Goal: Information Seeking & Learning: Learn about a topic

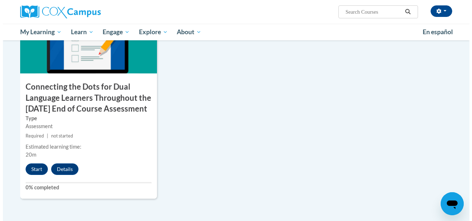
scroll to position [604, 0]
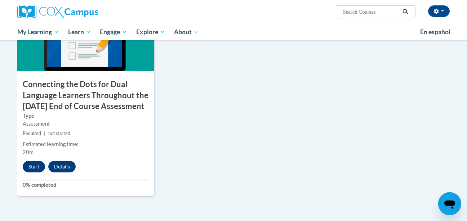
click at [31, 173] on button "Start" at bounding box center [34, 167] width 22 height 12
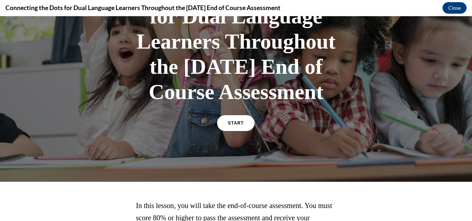
scroll to position [91, 0]
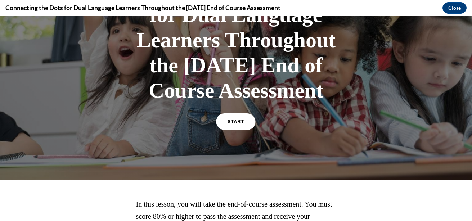
click at [244, 130] on link "START" at bounding box center [236, 122] width 39 height 17
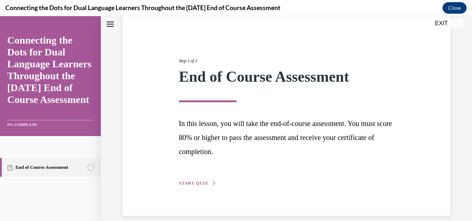
scroll to position [68, 0]
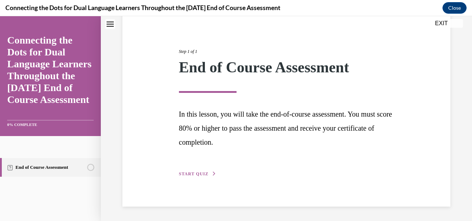
click at [195, 175] on span "START QUIZ" at bounding box center [194, 174] width 30 height 5
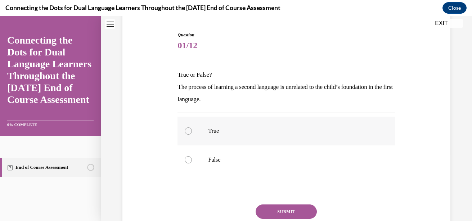
click at [194, 133] on label "True" at bounding box center [287, 131] width 218 height 29
click at [192, 133] on input "True" at bounding box center [188, 131] width 7 height 7
radio input "true"
click at [299, 208] on button "SUBMIT" at bounding box center [286, 212] width 61 height 14
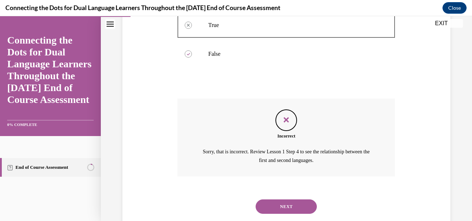
scroll to position [181, 0]
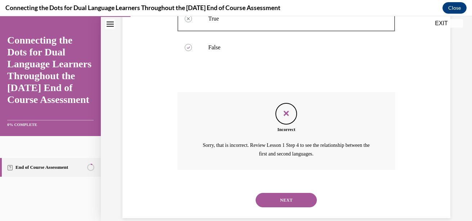
click at [308, 207] on button "NEXT" at bounding box center [286, 200] width 61 height 14
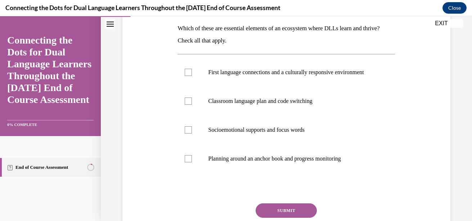
scroll to position [116, 0]
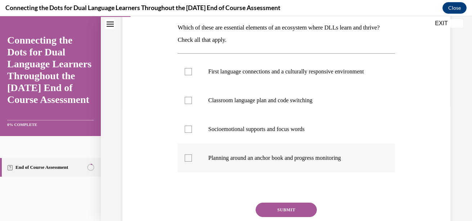
click at [188, 173] on label "Planning around an anchor book and progress monitoring" at bounding box center [287, 158] width 218 height 29
click at [188, 162] on input "Planning around an anchor book and progress monitoring" at bounding box center [188, 158] width 7 height 7
checkbox input "true"
click at [189, 131] on label "Socioemotional supports and focus words" at bounding box center [287, 129] width 218 height 29
click at [189, 131] on input "Socioemotional supports and focus words" at bounding box center [188, 129] width 7 height 7
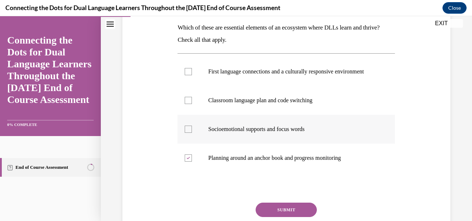
checkbox input "true"
click at [195, 103] on label "Classroom language plan and code switching" at bounding box center [287, 100] width 218 height 29
click at [192, 103] on input "Classroom language plan and code switching" at bounding box center [188, 100] width 7 height 7
checkbox input "true"
click at [194, 74] on label "First language connections and a culturally responsive environment" at bounding box center [287, 71] width 218 height 29
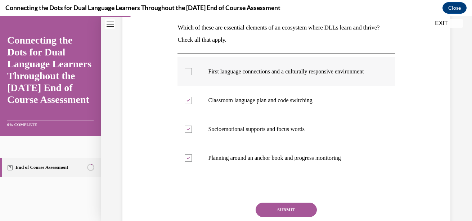
click at [192, 74] on input "First language connections and a culturally responsive environment" at bounding box center [188, 71] width 7 height 7
checkbox input "true"
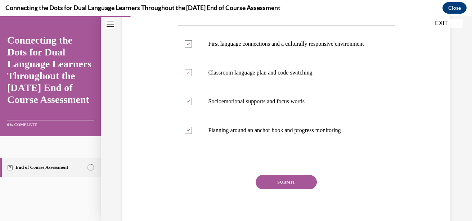
click at [301, 190] on button "SUBMIT" at bounding box center [286, 182] width 61 height 14
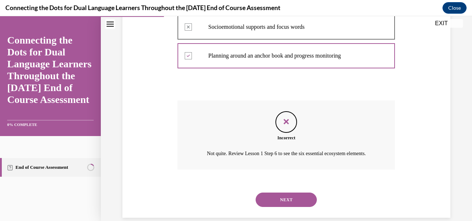
scroll to position [235, 0]
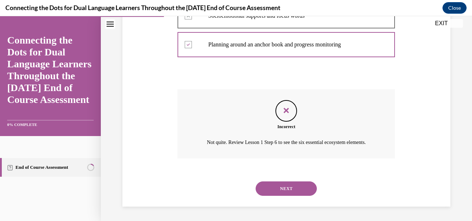
click at [302, 196] on button "NEXT" at bounding box center [286, 189] width 61 height 14
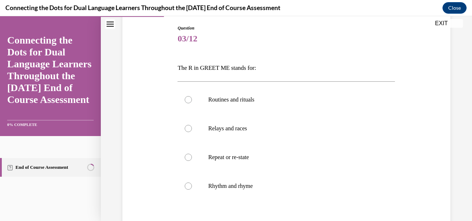
scroll to position [84, 0]
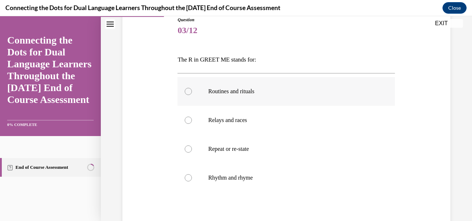
click at [196, 101] on label "Routines and rituals" at bounding box center [287, 91] width 218 height 29
click at [192, 95] on input "Routines and rituals" at bounding box center [188, 91] width 7 height 7
radio input "true"
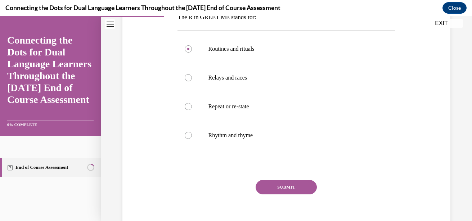
click at [302, 192] on button "SUBMIT" at bounding box center [286, 187] width 61 height 14
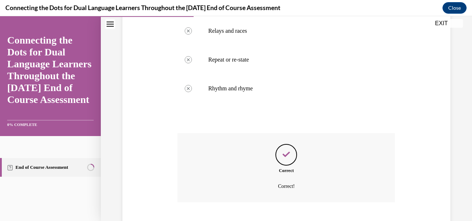
scroll to position [217, 0]
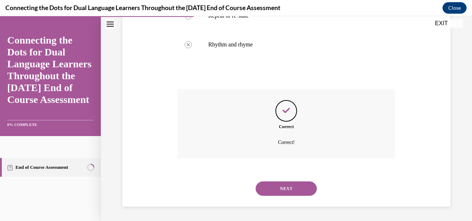
click at [301, 188] on button "NEXT" at bounding box center [286, 189] width 61 height 14
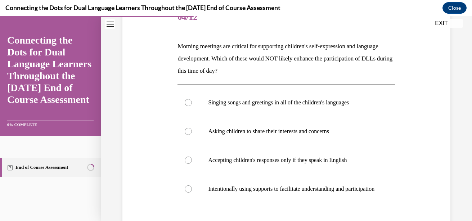
scroll to position [96, 0]
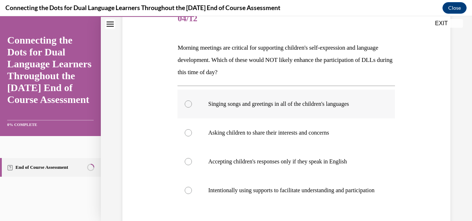
click at [190, 109] on label "Singing songs and greetings in all of the children's languages" at bounding box center [287, 104] width 218 height 29
click at [190, 108] on input "Singing songs and greetings in all of the children's languages" at bounding box center [188, 104] width 7 height 7
radio input "true"
click at [186, 135] on div at bounding box center [188, 132] width 7 height 7
click at [186, 135] on input "Asking children to share their interests and concerns" at bounding box center [188, 132] width 7 height 7
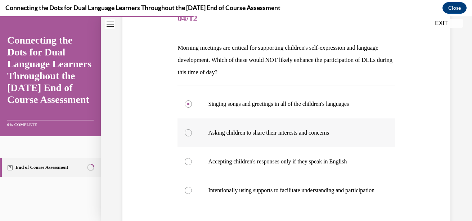
radio input "true"
click at [190, 165] on label "Accepting children's responses only if they speak in English" at bounding box center [287, 161] width 218 height 29
click at [190, 165] on input "Accepting children's responses only if they speak in English" at bounding box center [188, 161] width 7 height 7
radio input "true"
click at [189, 142] on label "Asking children to share their interests and concerns" at bounding box center [287, 133] width 218 height 29
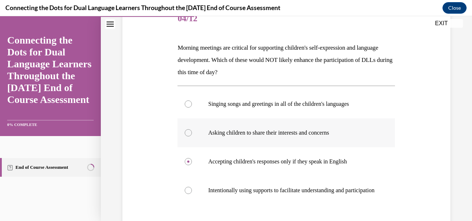
click at [189, 137] on input "Asking children to share their interests and concerns" at bounding box center [188, 132] width 7 height 7
radio input "true"
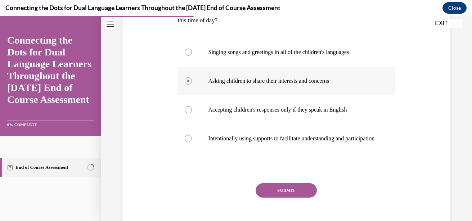
scroll to position [154, 0]
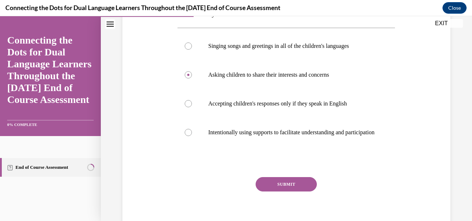
click at [296, 192] on button "SUBMIT" at bounding box center [286, 184] width 61 height 14
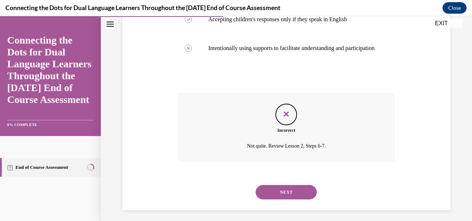
scroll to position [238, 0]
click at [294, 199] on button "NEXT" at bounding box center [286, 192] width 61 height 14
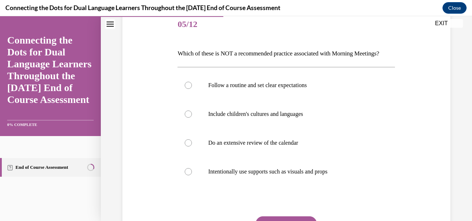
scroll to position [94, 0]
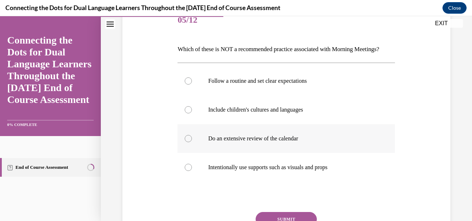
click at [193, 153] on label "Do an extensive review of the calendar" at bounding box center [287, 138] width 218 height 29
click at [192, 142] on input "Do an extensive review of the calendar" at bounding box center [188, 138] width 7 height 7
radio input "true"
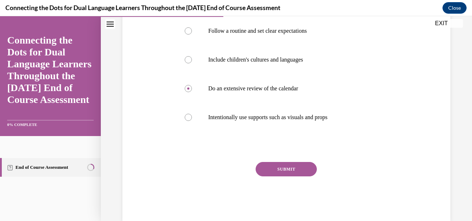
click at [299, 177] on button "SUBMIT" at bounding box center [286, 169] width 61 height 14
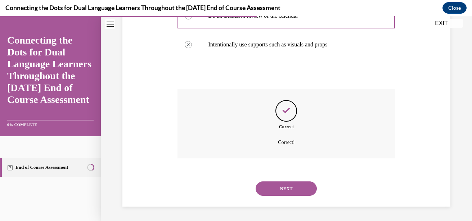
scroll to position [229, 0]
click at [304, 190] on button "NEXT" at bounding box center [286, 189] width 61 height 14
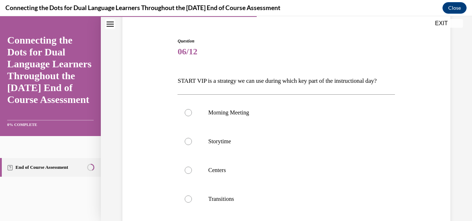
scroll to position [63, 0]
click at [196, 197] on label "Transitions" at bounding box center [287, 198] width 218 height 29
click at [192, 197] on input "Transitions" at bounding box center [188, 198] width 7 height 7
radio input "true"
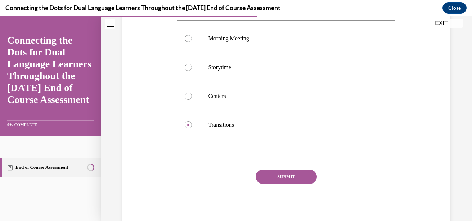
click at [295, 179] on button "SUBMIT" at bounding box center [286, 177] width 61 height 14
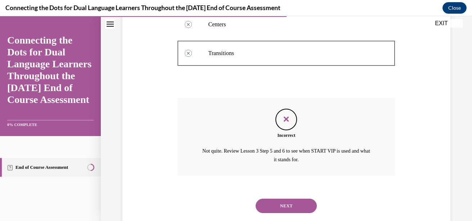
scroll to position [214, 0]
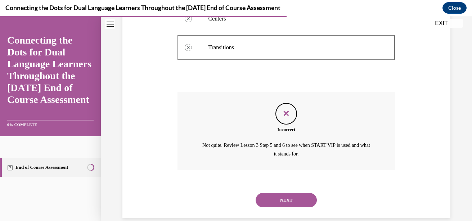
click at [301, 204] on button "NEXT" at bounding box center [286, 200] width 61 height 14
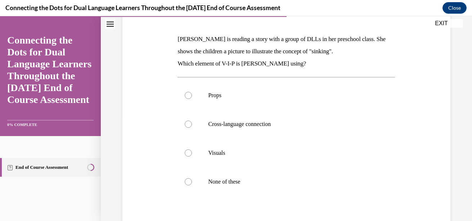
scroll to position [105, 0]
click at [190, 152] on div at bounding box center [188, 152] width 7 height 7
click at [190, 152] on input "Visuals" at bounding box center [188, 152] width 7 height 7
radio input "true"
click at [191, 98] on label "Props" at bounding box center [287, 95] width 218 height 29
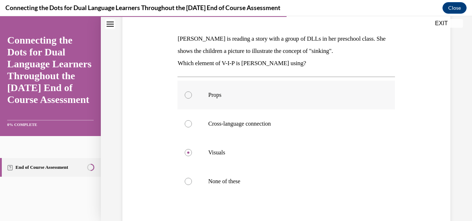
click at [191, 98] on input "Props" at bounding box center [188, 95] width 7 height 7
radio input "true"
click at [192, 157] on label "Visuals" at bounding box center [287, 152] width 218 height 29
click at [192, 156] on input "Visuals" at bounding box center [188, 152] width 7 height 7
radio input "true"
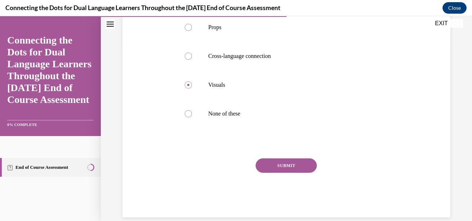
click at [297, 170] on button "SUBMIT" at bounding box center [286, 166] width 61 height 14
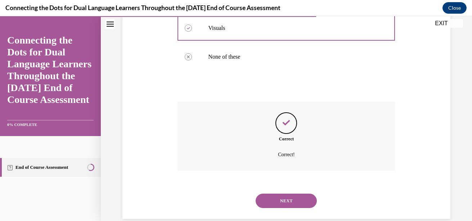
scroll to position [241, 0]
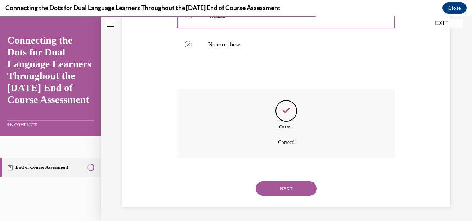
click at [301, 195] on button "NEXT" at bounding box center [286, 189] width 61 height 14
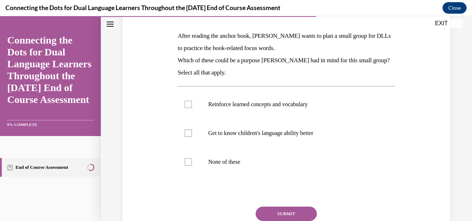
scroll to position [105, 0]
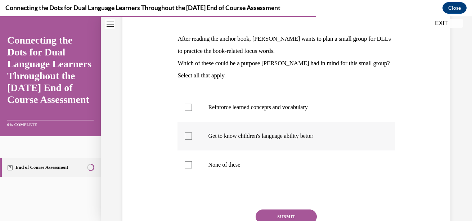
click at [185, 142] on label "Get to know children's language ability better" at bounding box center [287, 136] width 218 height 29
click at [185, 140] on input "Get to know children's language ability better" at bounding box center [188, 136] width 7 height 7
checkbox input "true"
click at [292, 217] on button "SUBMIT" at bounding box center [286, 217] width 61 height 14
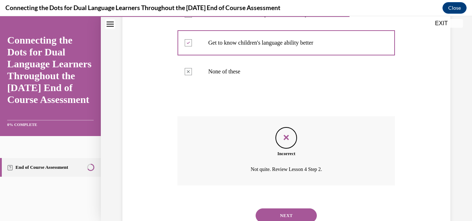
scroll to position [225, 0]
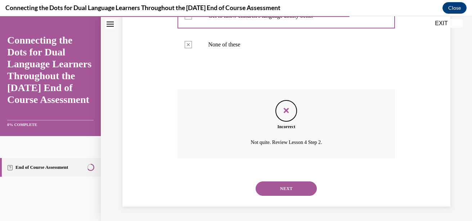
click at [302, 188] on button "NEXT" at bounding box center [286, 189] width 61 height 14
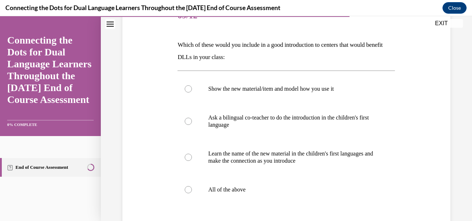
scroll to position [100, 0]
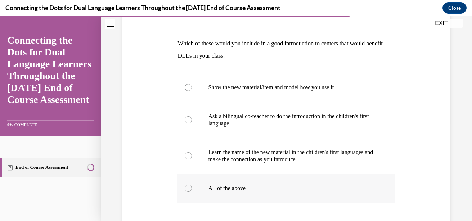
click at [187, 192] on div at bounding box center [188, 188] width 7 height 7
click at [187, 192] on input "All of the above" at bounding box center [188, 188] width 7 height 7
radio input "true"
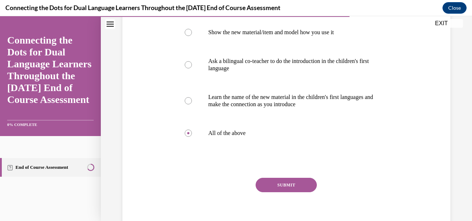
click at [297, 192] on button "SUBMIT" at bounding box center [286, 185] width 61 height 14
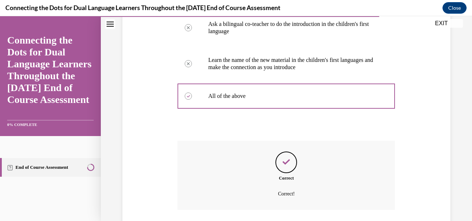
scroll to position [244, 0]
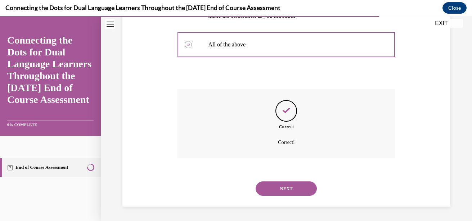
click at [301, 192] on button "NEXT" at bounding box center [286, 189] width 61 height 14
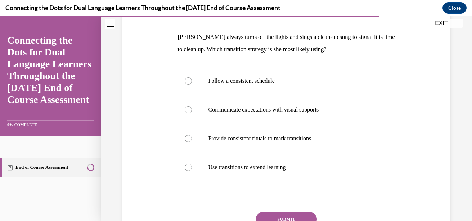
scroll to position [109, 0]
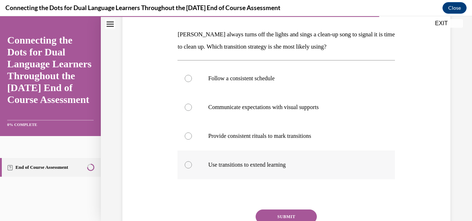
click at [195, 169] on label "Use transitions to extend learning" at bounding box center [287, 165] width 218 height 29
click at [192, 169] on input "Use transitions to extend learning" at bounding box center [188, 164] width 7 height 7
radio input "true"
click at [193, 138] on label "Provide consistent rituals to mark transitions" at bounding box center [287, 136] width 218 height 29
click at [192, 138] on input "Provide consistent rituals to mark transitions" at bounding box center [188, 136] width 7 height 7
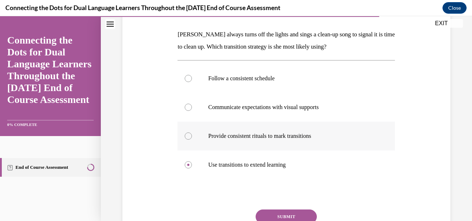
radio input "true"
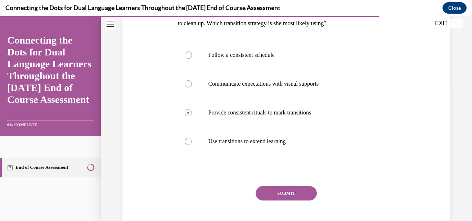
click at [294, 194] on button "SUBMIT" at bounding box center [286, 193] width 61 height 14
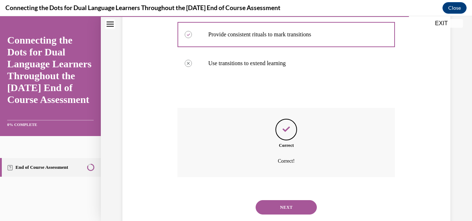
scroll to position [229, 0]
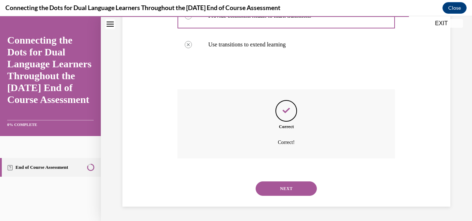
click at [297, 194] on button "NEXT" at bounding box center [286, 189] width 61 height 14
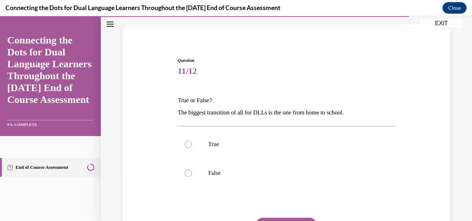
scroll to position [43, 0]
click at [191, 142] on div at bounding box center [188, 144] width 7 height 7
click at [191, 142] on input "True" at bounding box center [188, 144] width 7 height 7
radio input "true"
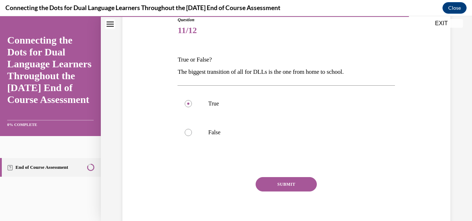
click at [297, 190] on button "SUBMIT" at bounding box center [286, 184] width 61 height 14
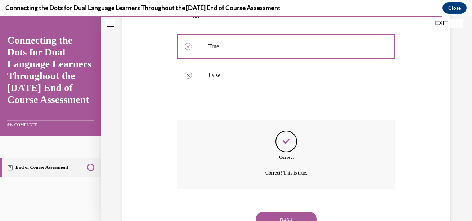
scroll to position [172, 0]
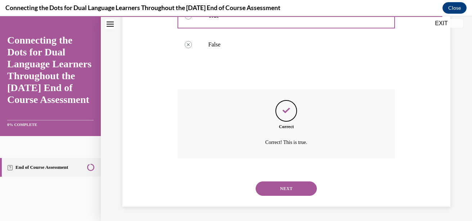
click at [302, 195] on button "NEXT" at bounding box center [286, 189] width 61 height 14
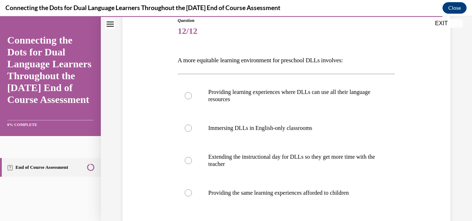
scroll to position [87, 0]
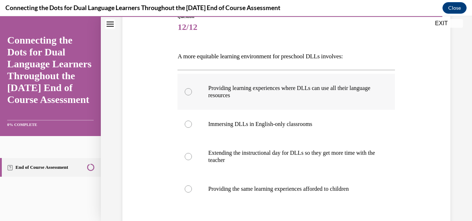
click at [197, 86] on label "Providing learning experiences where DLLs can use all their language resources" at bounding box center [287, 92] width 218 height 36
click at [192, 88] on input "Providing learning experiences where DLLs can use all their language resources" at bounding box center [188, 91] width 7 height 7
radio input "true"
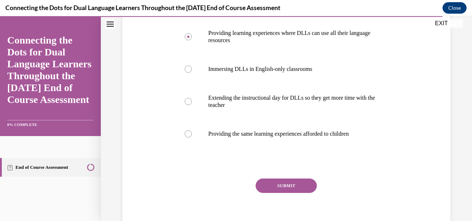
click at [301, 192] on button "SUBMIT" at bounding box center [286, 186] width 61 height 14
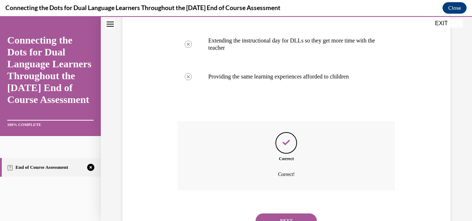
scroll to position [231, 0]
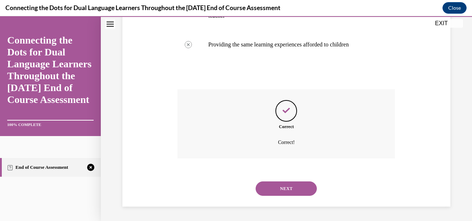
click at [299, 192] on button "NEXT" at bounding box center [286, 189] width 61 height 14
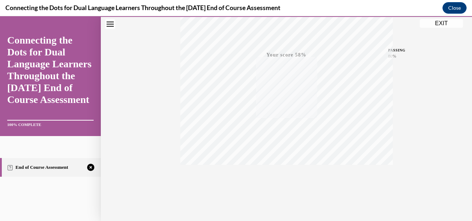
scroll to position [164, 0]
click at [280, 179] on icon "button" at bounding box center [287, 177] width 26 height 8
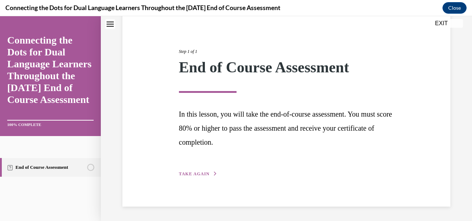
click at [197, 176] on span "TAKE AGAIN" at bounding box center [194, 174] width 31 height 5
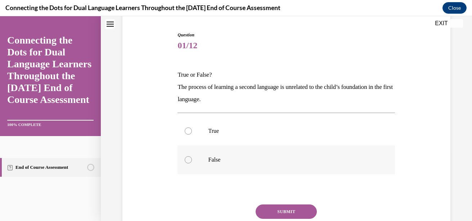
click at [188, 161] on div at bounding box center [188, 159] width 7 height 7
click at [188, 161] on input "False" at bounding box center [188, 159] width 7 height 7
radio input "true"
click at [289, 215] on button "SUBMIT" at bounding box center [286, 212] width 61 height 14
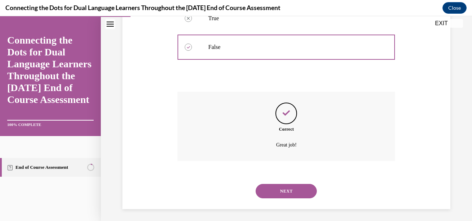
scroll to position [184, 0]
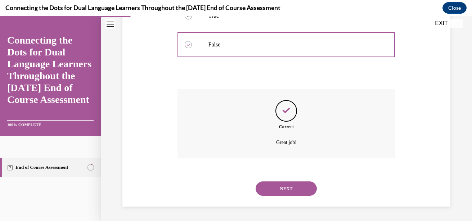
click at [290, 195] on button "NEXT" at bounding box center [286, 189] width 61 height 14
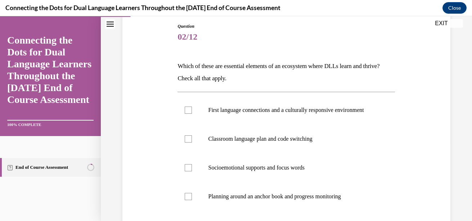
scroll to position [89, 0]
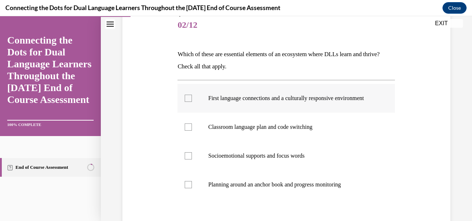
click at [194, 102] on label "First language connections and a culturally responsive environment" at bounding box center [287, 98] width 218 height 29
click at [192, 102] on input "First language connections and a culturally responsive environment" at bounding box center [188, 98] width 7 height 7
checkbox input "true"
click at [185, 196] on label "Planning around an anchor book and progress monitoring" at bounding box center [287, 184] width 218 height 29
click at [185, 188] on input "Planning around an anchor book and progress monitoring" at bounding box center [188, 184] width 7 height 7
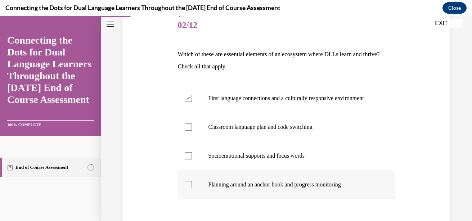
checkbox input "true"
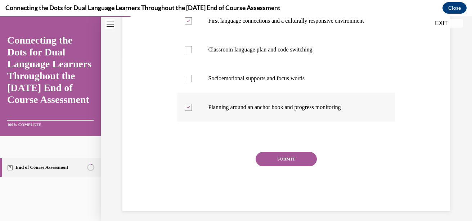
scroll to position [178, 0]
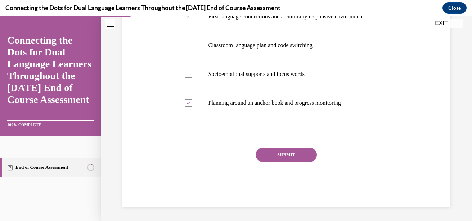
click at [303, 155] on button "SUBMIT" at bounding box center [286, 155] width 61 height 14
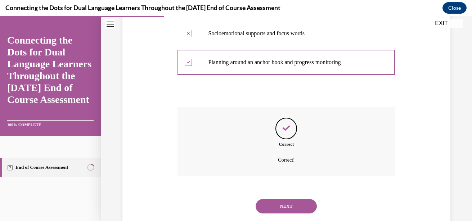
scroll to position [236, 0]
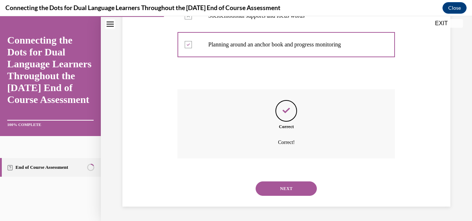
click at [292, 192] on button "NEXT" at bounding box center [286, 189] width 61 height 14
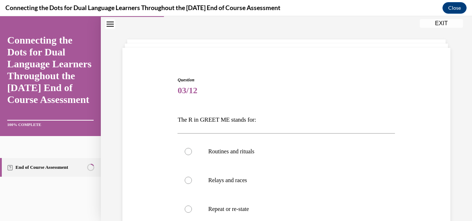
scroll to position [41, 0]
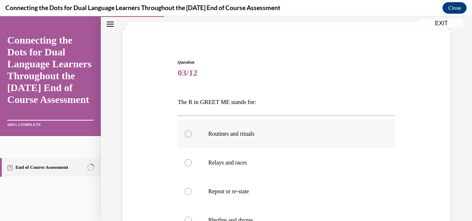
click at [195, 136] on label "Routines and rituals" at bounding box center [287, 134] width 218 height 29
click at [192, 136] on input "Routines and rituals" at bounding box center [188, 133] width 7 height 7
radio input "true"
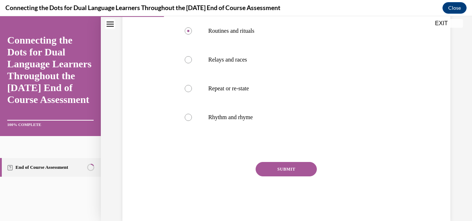
click at [295, 170] on button "SUBMIT" at bounding box center [286, 169] width 61 height 14
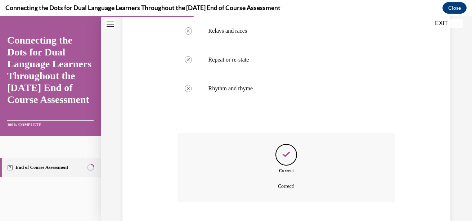
scroll to position [217, 0]
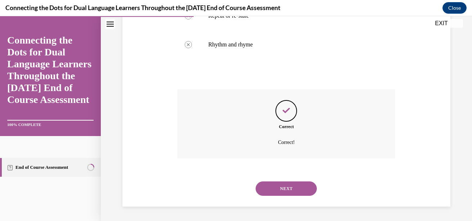
click at [286, 192] on button "NEXT" at bounding box center [286, 189] width 61 height 14
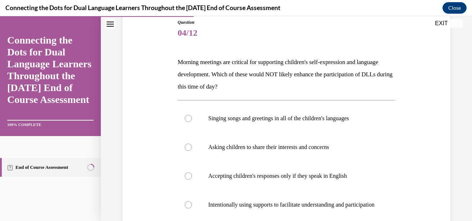
scroll to position [86, 0]
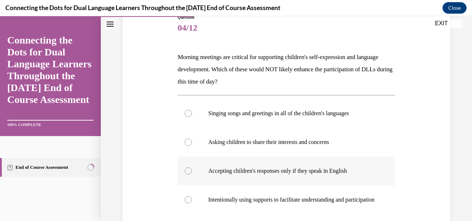
click at [190, 170] on div at bounding box center [188, 171] width 7 height 7
click at [190, 170] on input "Accepting children's responses only if they speak in English" at bounding box center [188, 171] width 7 height 7
radio input "true"
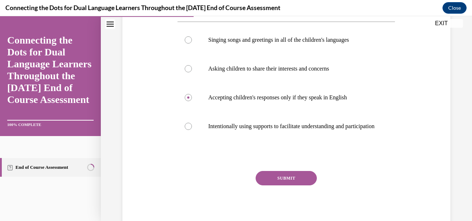
click at [296, 186] on button "SUBMIT" at bounding box center [286, 178] width 61 height 14
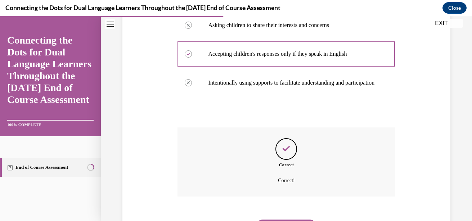
scroll to position [249, 0]
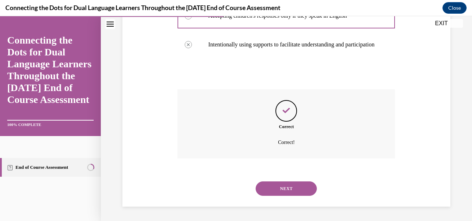
click at [290, 188] on button "NEXT" at bounding box center [286, 189] width 61 height 14
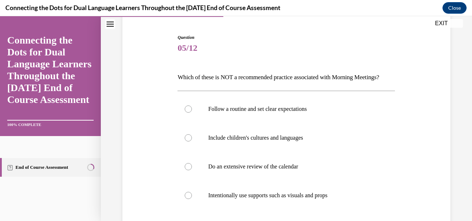
scroll to position [67, 0]
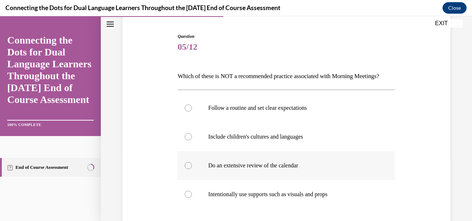
click at [191, 177] on label "Do an extensive review of the calendar" at bounding box center [287, 165] width 218 height 29
click at [191, 169] on input "Do an extensive review of the calendar" at bounding box center [188, 165] width 7 height 7
radio input "true"
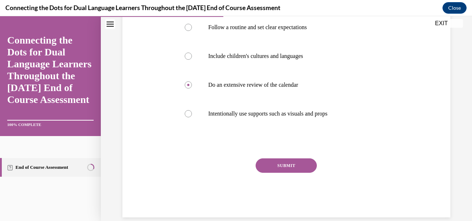
click at [300, 173] on button "SUBMIT" at bounding box center [286, 166] width 61 height 14
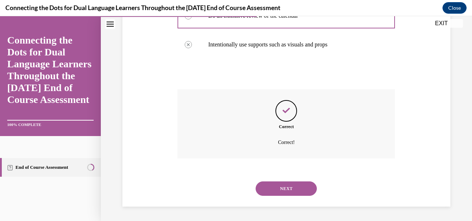
scroll to position [229, 0]
click at [292, 194] on button "NEXT" at bounding box center [286, 189] width 61 height 14
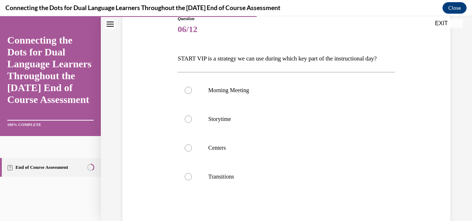
scroll to position [93, 0]
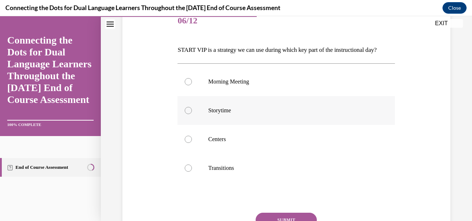
click at [188, 111] on div at bounding box center [188, 110] width 7 height 7
click at [188, 111] on input "Storytime" at bounding box center [188, 110] width 7 height 7
radio input "true"
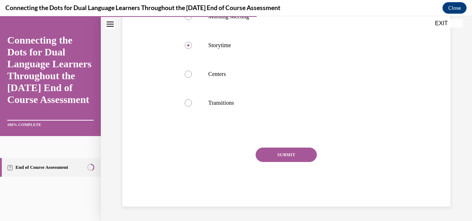
click at [288, 155] on button "SUBMIT" at bounding box center [286, 155] width 61 height 14
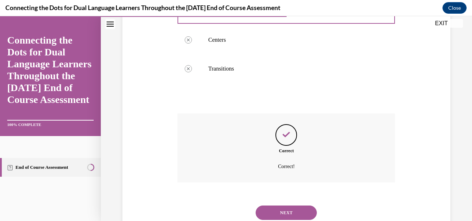
scroll to position [217, 0]
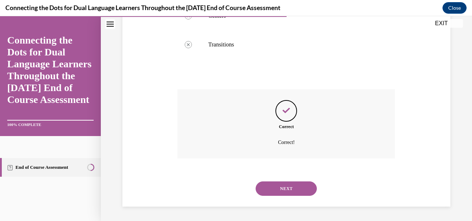
click at [294, 191] on button "NEXT" at bounding box center [286, 189] width 61 height 14
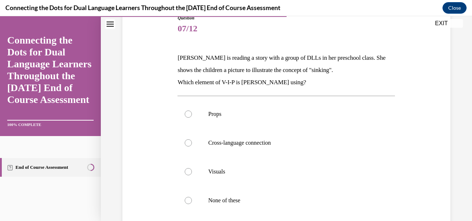
scroll to position [89, 0]
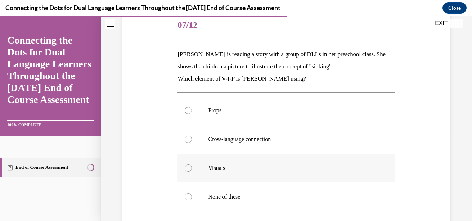
click at [191, 166] on label "Visuals" at bounding box center [287, 168] width 218 height 29
click at [191, 166] on input "Visuals" at bounding box center [188, 168] width 7 height 7
radio input "true"
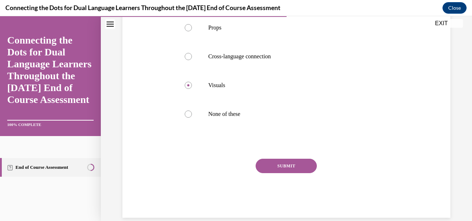
click at [293, 172] on button "SUBMIT" at bounding box center [286, 166] width 61 height 14
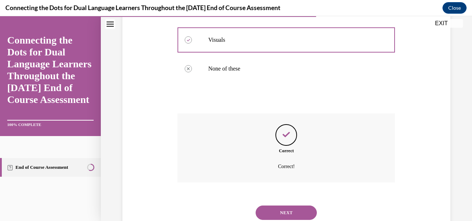
scroll to position [241, 0]
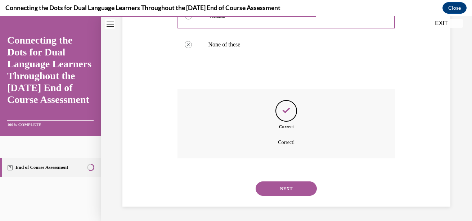
click at [289, 187] on button "NEXT" at bounding box center [286, 189] width 61 height 14
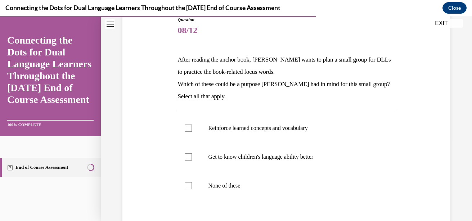
scroll to position [91, 0]
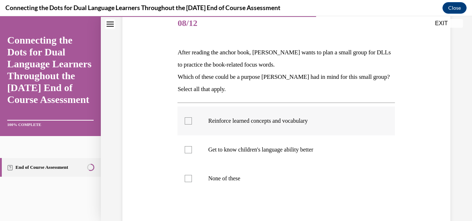
click at [195, 121] on label "Reinforce learned concepts and vocabulary" at bounding box center [287, 121] width 218 height 29
click at [192, 121] on input "Reinforce learned concepts and vocabulary" at bounding box center [188, 120] width 7 height 7
checkbox input "true"
click at [189, 156] on label "Get to know children's language ability better" at bounding box center [287, 150] width 218 height 29
click at [189, 154] on input "Get to know children's language ability better" at bounding box center [188, 149] width 7 height 7
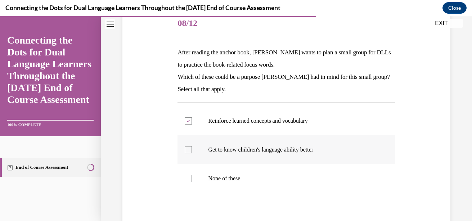
checkbox input "true"
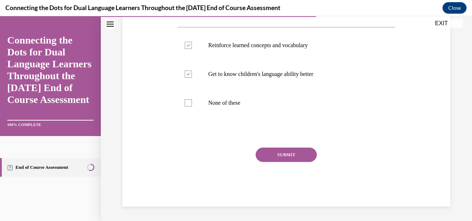
click at [295, 155] on button "SUBMIT" at bounding box center [286, 155] width 61 height 14
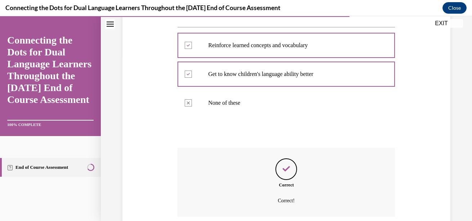
scroll to position [225, 0]
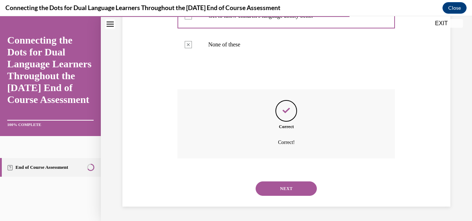
click at [296, 188] on button "NEXT" at bounding box center [286, 189] width 61 height 14
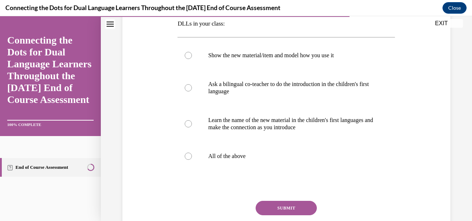
scroll to position [135, 0]
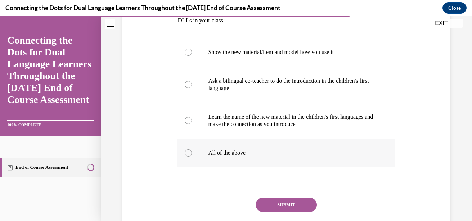
click at [192, 150] on label "All of the above" at bounding box center [287, 153] width 218 height 29
click at [192, 150] on input "All of the above" at bounding box center [188, 153] width 7 height 7
radio input "true"
click at [308, 207] on button "SUBMIT" at bounding box center [286, 205] width 61 height 14
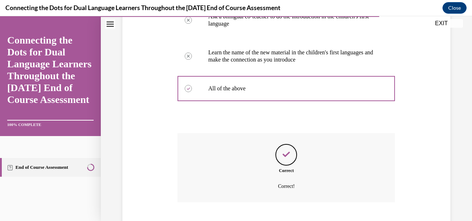
scroll to position [244, 0]
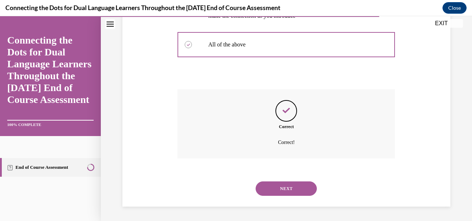
click at [295, 191] on button "NEXT" at bounding box center [286, 189] width 61 height 14
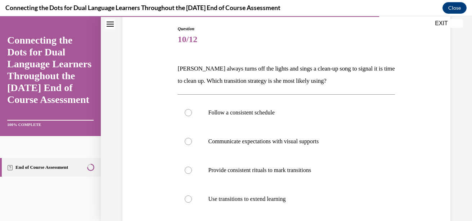
scroll to position [86, 0]
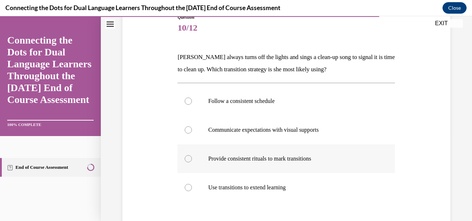
click at [191, 161] on label "Provide consistent rituals to mark transitions" at bounding box center [287, 159] width 218 height 29
click at [191, 161] on input "Provide consistent rituals to mark transitions" at bounding box center [188, 158] width 7 height 7
radio input "true"
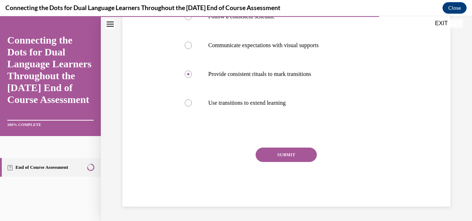
click at [294, 157] on button "SUBMIT" at bounding box center [286, 155] width 61 height 14
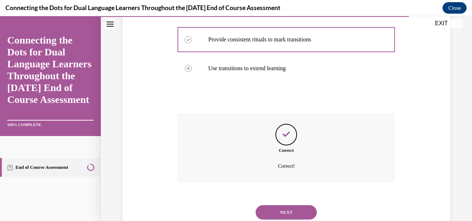
scroll to position [229, 0]
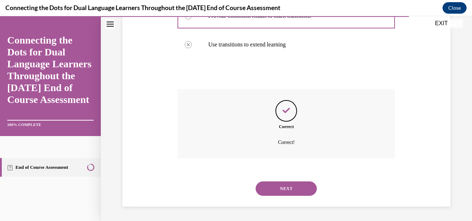
click at [290, 192] on button "NEXT" at bounding box center [286, 189] width 61 height 14
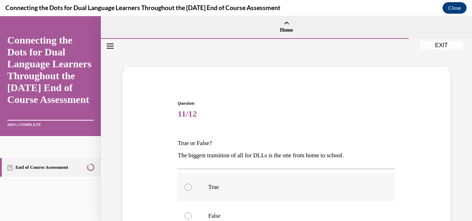
click at [194, 183] on label "True" at bounding box center [287, 187] width 218 height 29
click at [192, 184] on input "True" at bounding box center [188, 187] width 7 height 7
radio input "true"
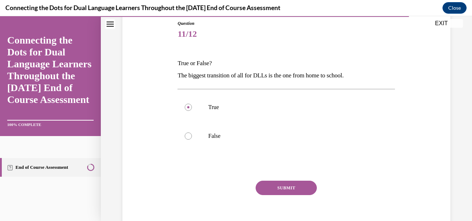
click at [285, 191] on button "SUBMIT" at bounding box center [286, 188] width 61 height 14
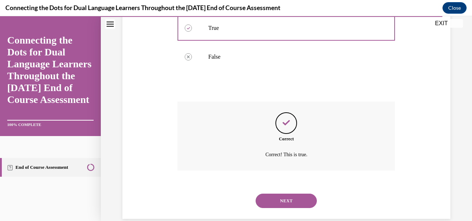
scroll to position [172, 0]
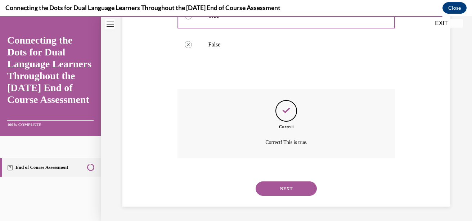
click at [303, 188] on button "NEXT" at bounding box center [286, 189] width 61 height 14
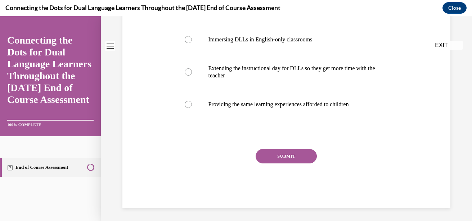
scroll to position [0, 0]
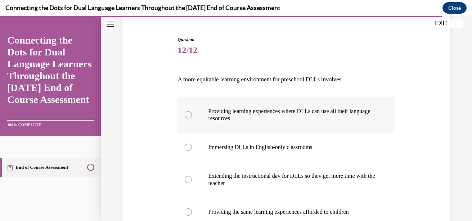
click at [190, 112] on label "Providing learning experiences where DLLs can use all their language resources" at bounding box center [287, 115] width 218 height 36
click at [190, 112] on input "Providing learning experiences where DLLs can use all their language resources" at bounding box center [188, 114] width 7 height 7
radio input "true"
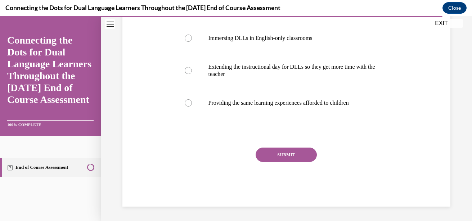
click at [293, 155] on button "SUBMIT" at bounding box center [286, 155] width 61 height 14
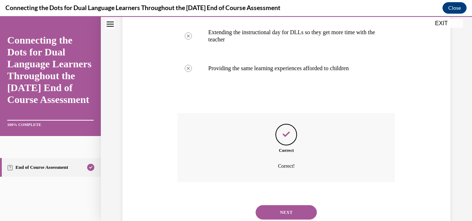
scroll to position [231, 0]
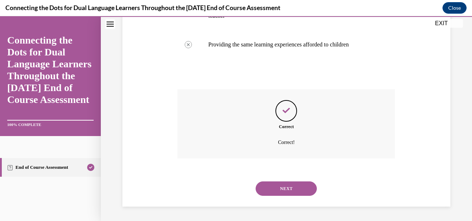
click at [286, 190] on button "NEXT" at bounding box center [286, 189] width 61 height 14
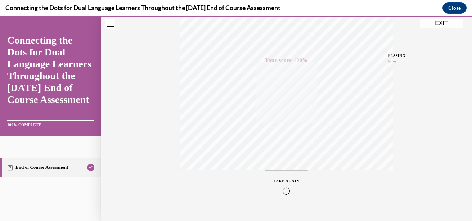
scroll to position [164, 0]
click at [439, 22] on button "EXIT" at bounding box center [441, 23] width 43 height 9
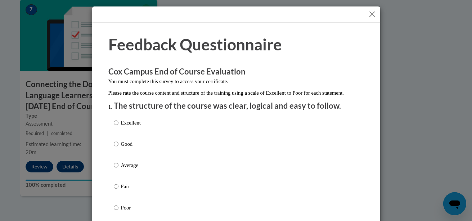
click at [115, 160] on label "Good" at bounding box center [127, 149] width 27 height 19
click at [115, 148] on input "Good" at bounding box center [116, 144] width 5 height 8
radio input "true"
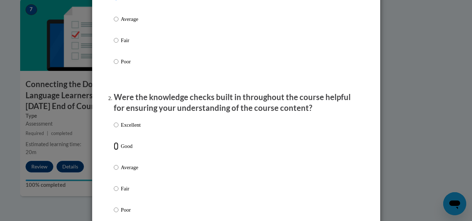
click at [114, 150] on input "Good" at bounding box center [116, 146] width 5 height 8
radio input "true"
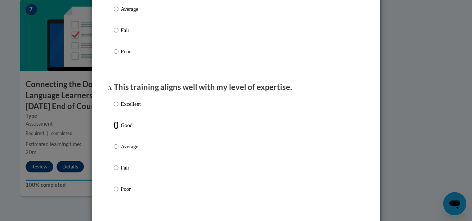
click at [115, 129] on input "Good" at bounding box center [116, 125] width 5 height 8
radio input "true"
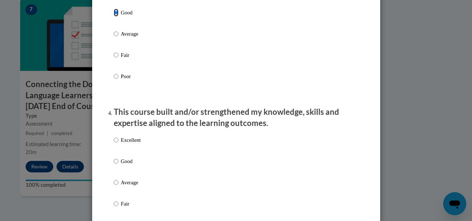
scroll to position [434, 0]
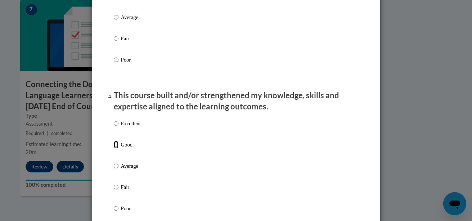
click at [114, 149] on input "Good" at bounding box center [116, 145] width 5 height 8
radio input "true"
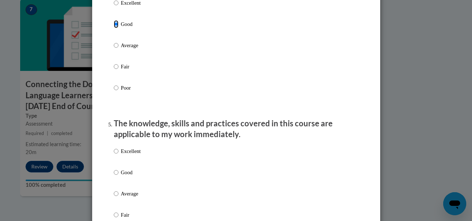
scroll to position [572, 0]
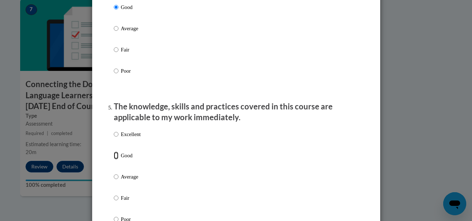
click at [115, 160] on input "Good" at bounding box center [116, 156] width 5 height 8
radio input "true"
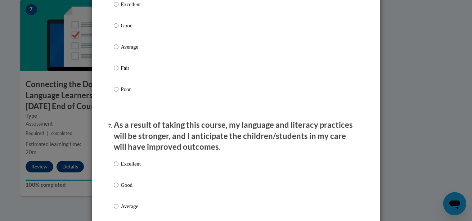
scroll to position [846, 0]
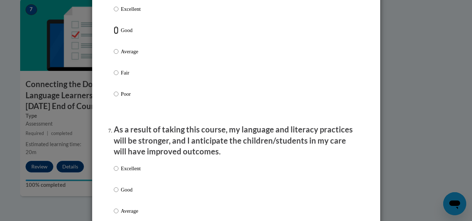
click at [114, 34] on input "Good" at bounding box center [116, 30] width 5 height 8
radio input "true"
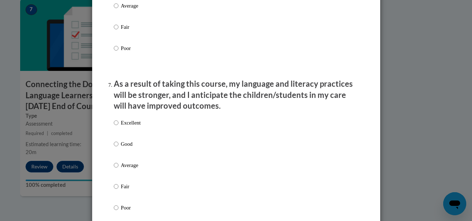
scroll to position [924, 0]
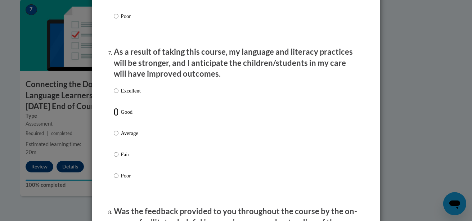
click at [114, 116] on input "Good" at bounding box center [116, 112] width 5 height 8
radio input "true"
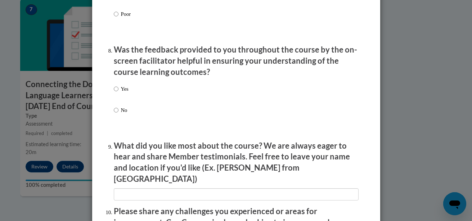
scroll to position [1095, 0]
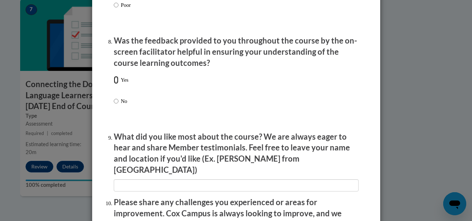
click at [115, 84] on input "Yes" at bounding box center [116, 80] width 5 height 8
radio input "true"
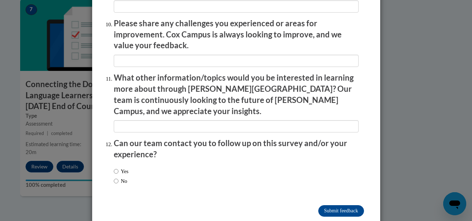
scroll to position [1274, 0]
click at [114, 167] on input "Yes" at bounding box center [116, 171] width 5 height 8
radio input "true"
click at [324, 205] on input "Submit feedback" at bounding box center [341, 211] width 45 height 12
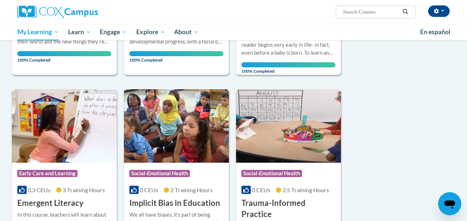
scroll to position [252, 0]
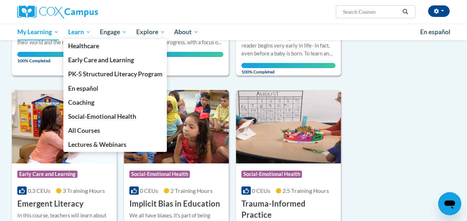
click at [87, 31] on span "Learn" at bounding box center [79, 32] width 23 height 9
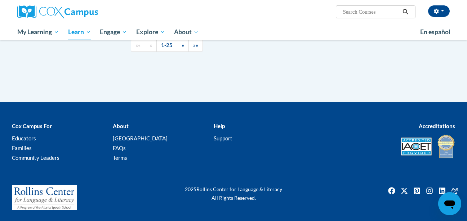
scroll to position [1822, 0]
